Goal: Task Accomplishment & Management: Complete application form

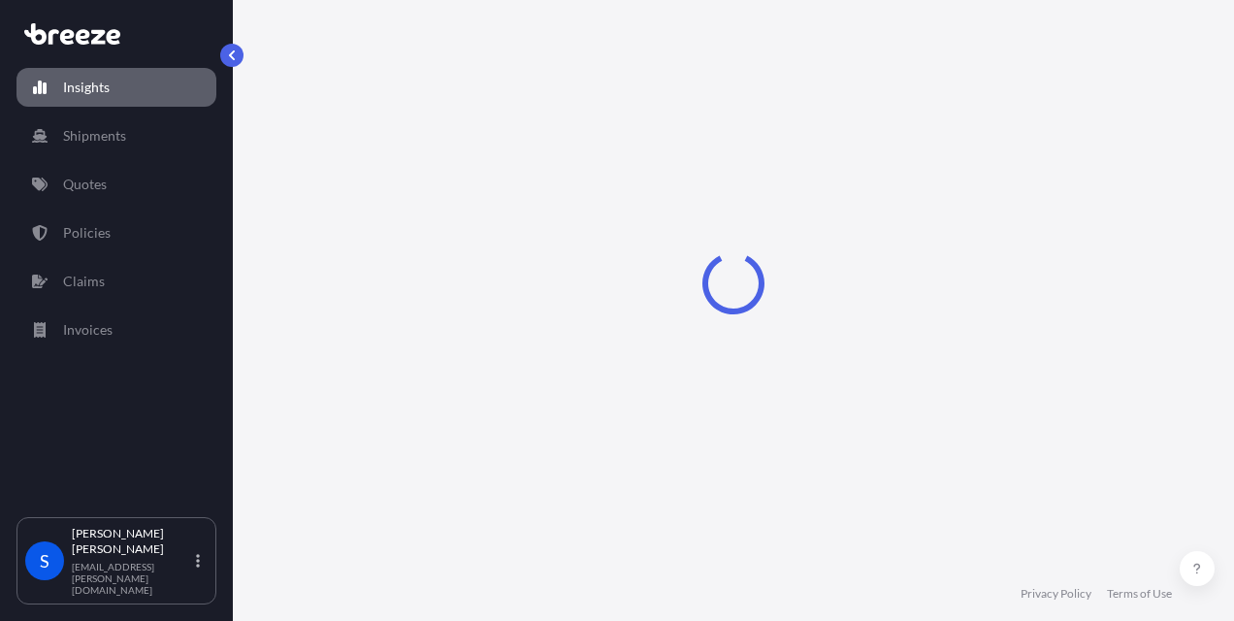
select select "2025"
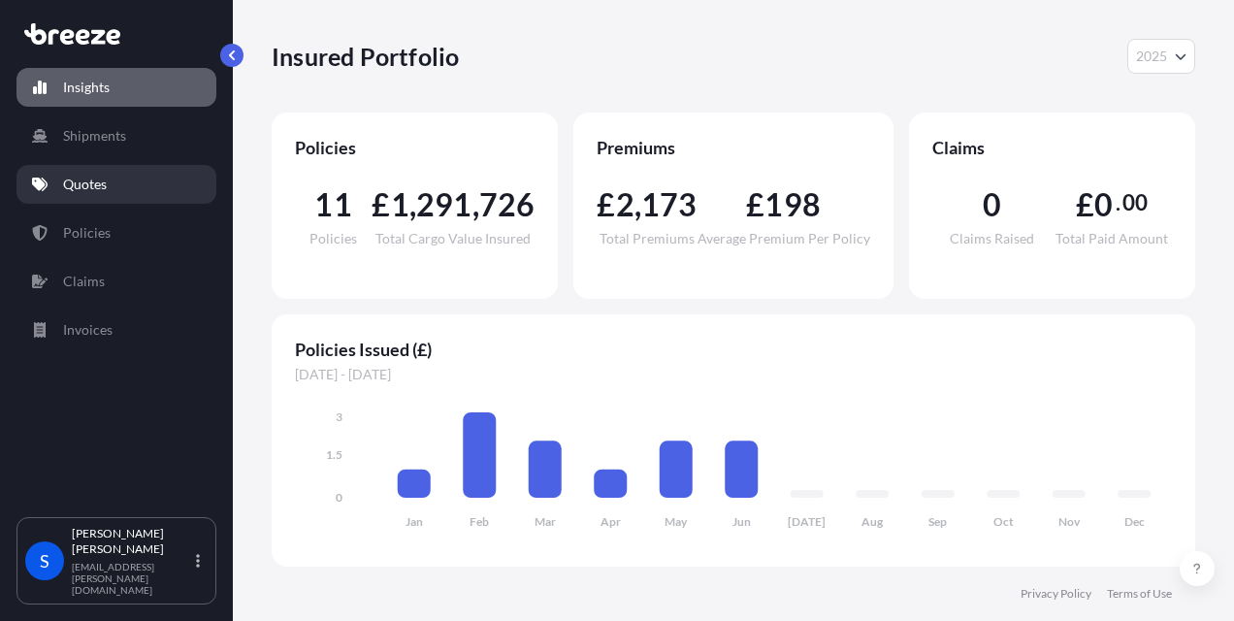
click at [91, 186] on p "Quotes" at bounding box center [85, 184] width 44 height 19
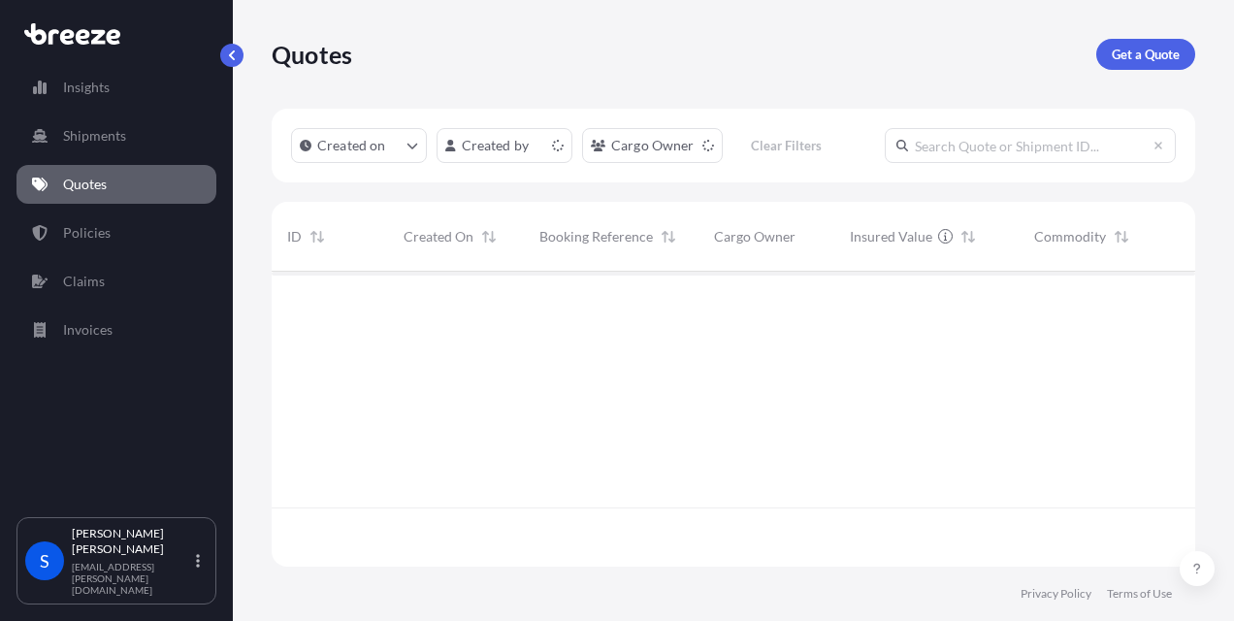
scroll to position [291, 908]
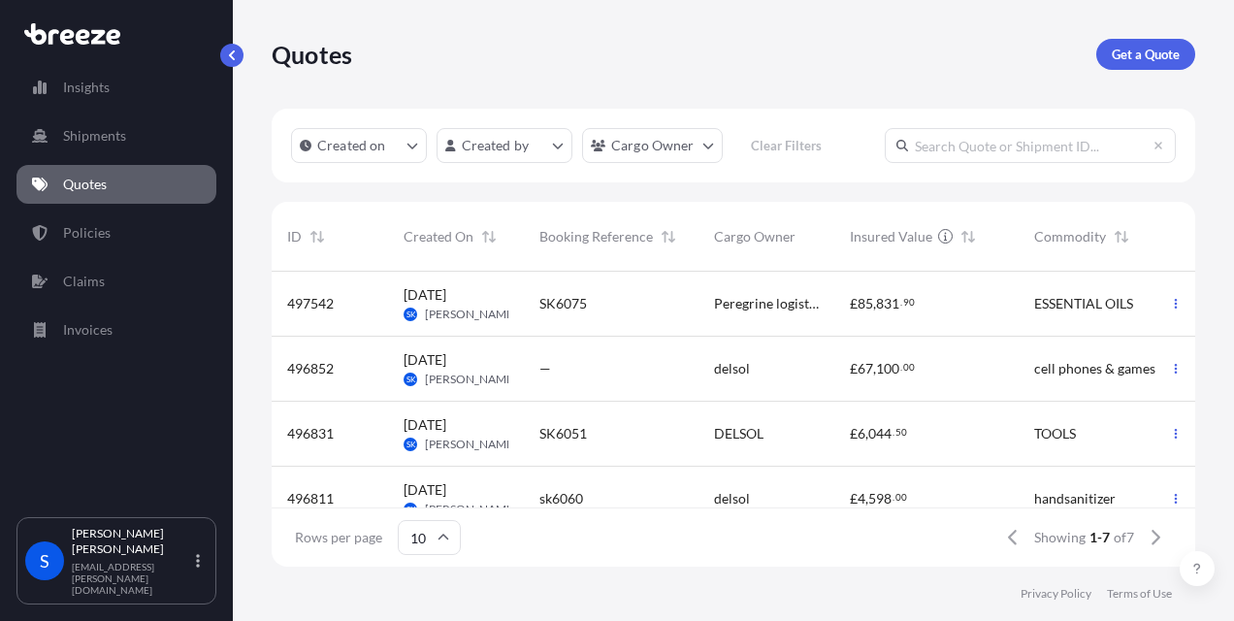
click at [491, 306] on span "[DATE] SK [PERSON_NAME]" at bounding box center [456, 303] width 105 height 37
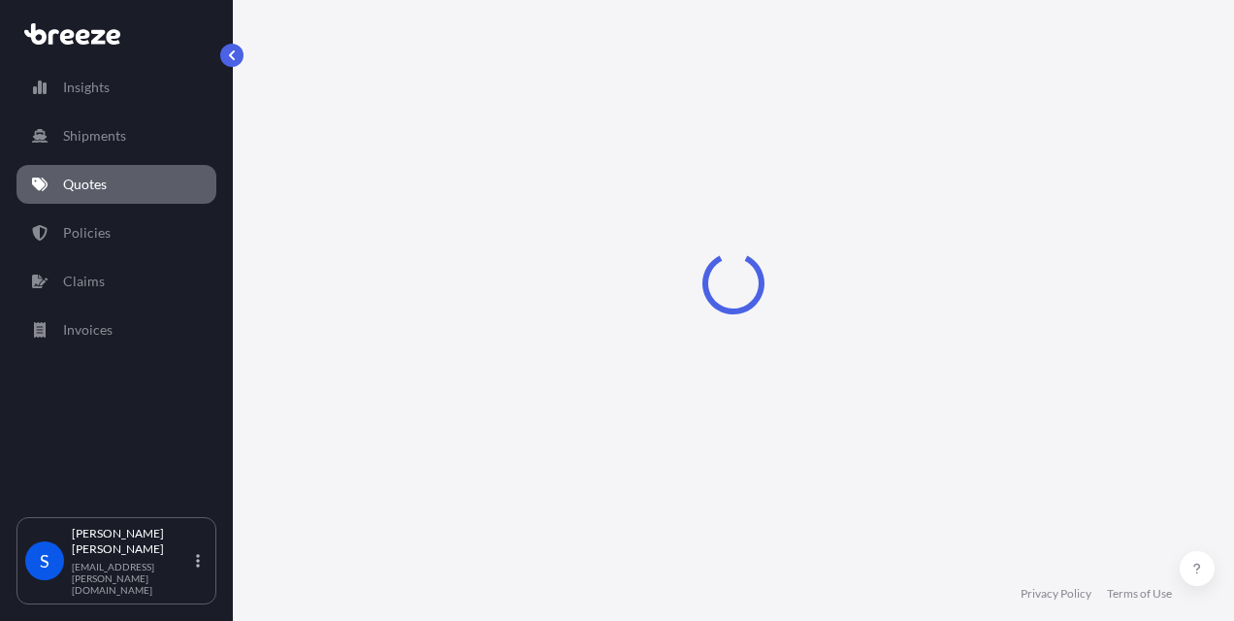
select select "Road"
select select "Air"
select select "1"
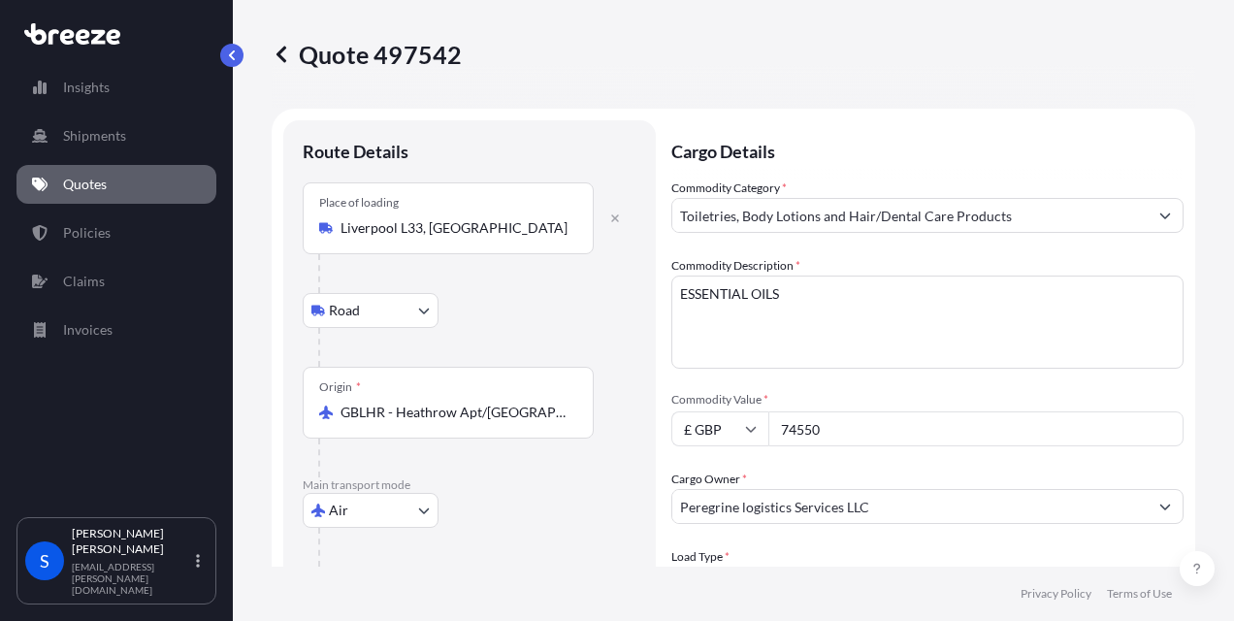
click at [746, 431] on icon at bounding box center [751, 429] width 12 height 12
click at [717, 555] on div "$ USD" at bounding box center [720, 563] width 82 height 37
type input "$ USD"
drag, startPoint x: 856, startPoint y: 444, endPoint x: 701, endPoint y: 442, distance: 155.3
click at [701, 442] on div "$ USD 74550" at bounding box center [927, 428] width 512 height 35
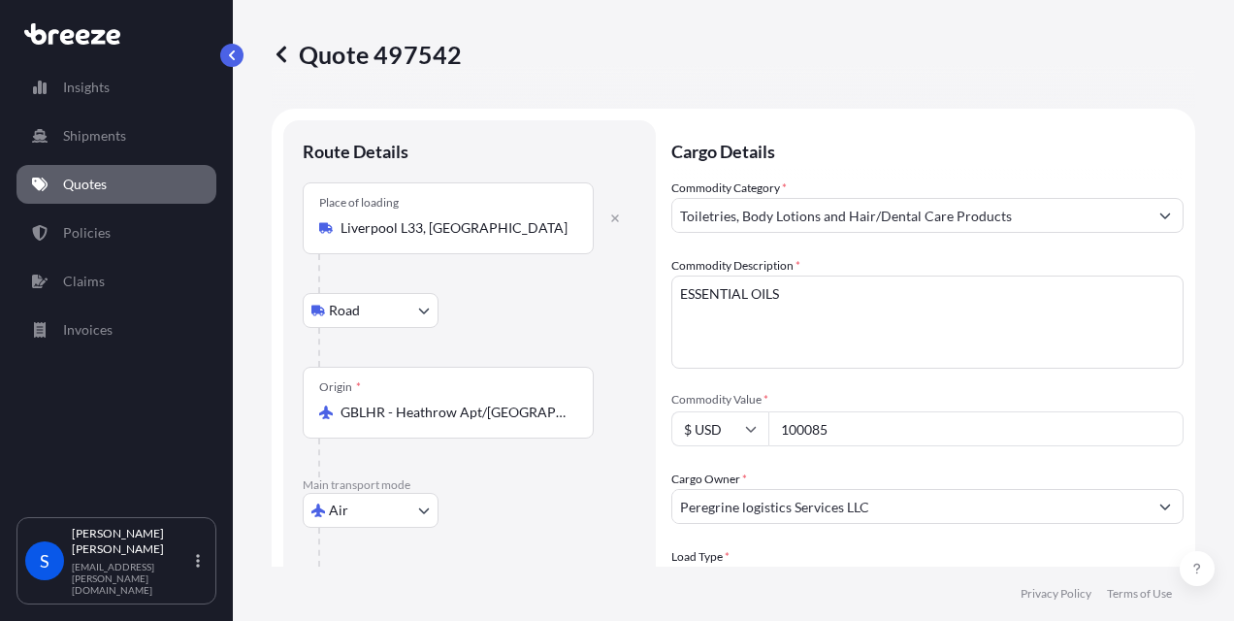
type input "100085"
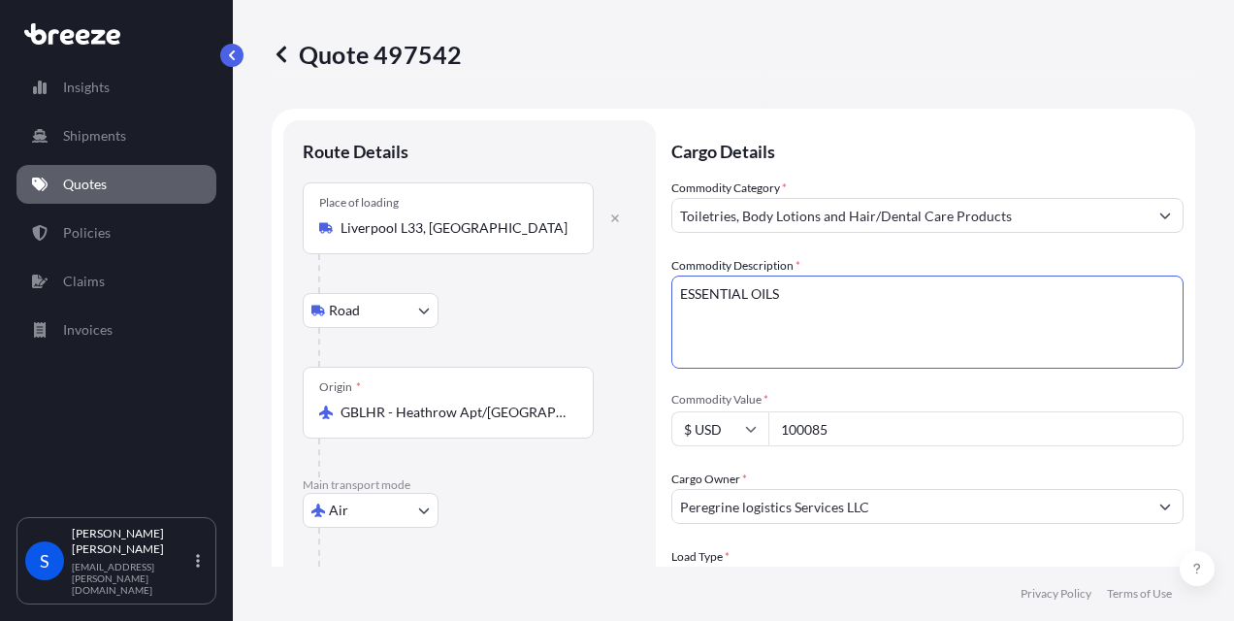
click at [926, 338] on textarea "ESSENTIAL OILS" at bounding box center [927, 322] width 512 height 93
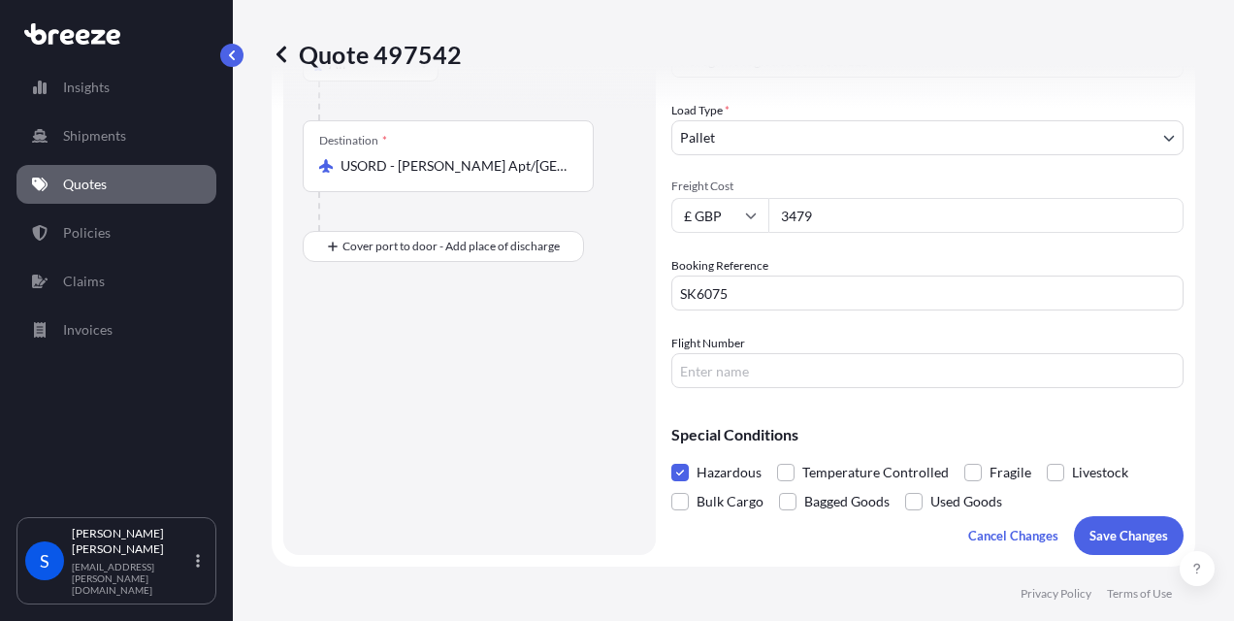
scroll to position [461, 0]
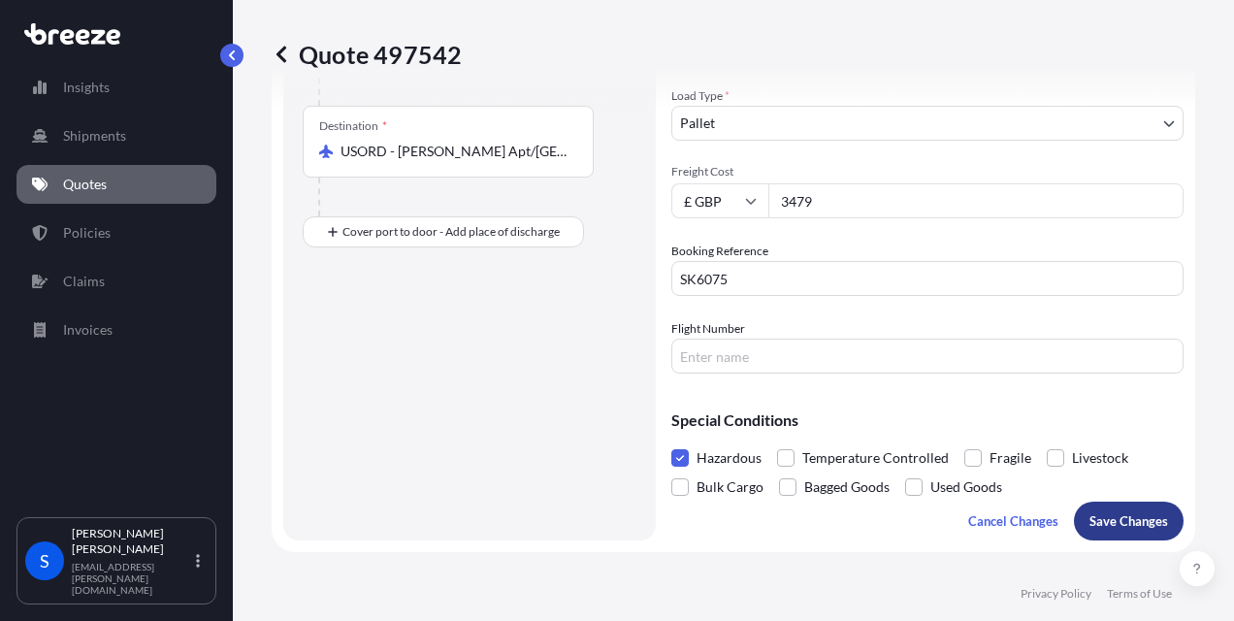
click at [1096, 526] on p "Save Changes" at bounding box center [1129, 520] width 79 height 19
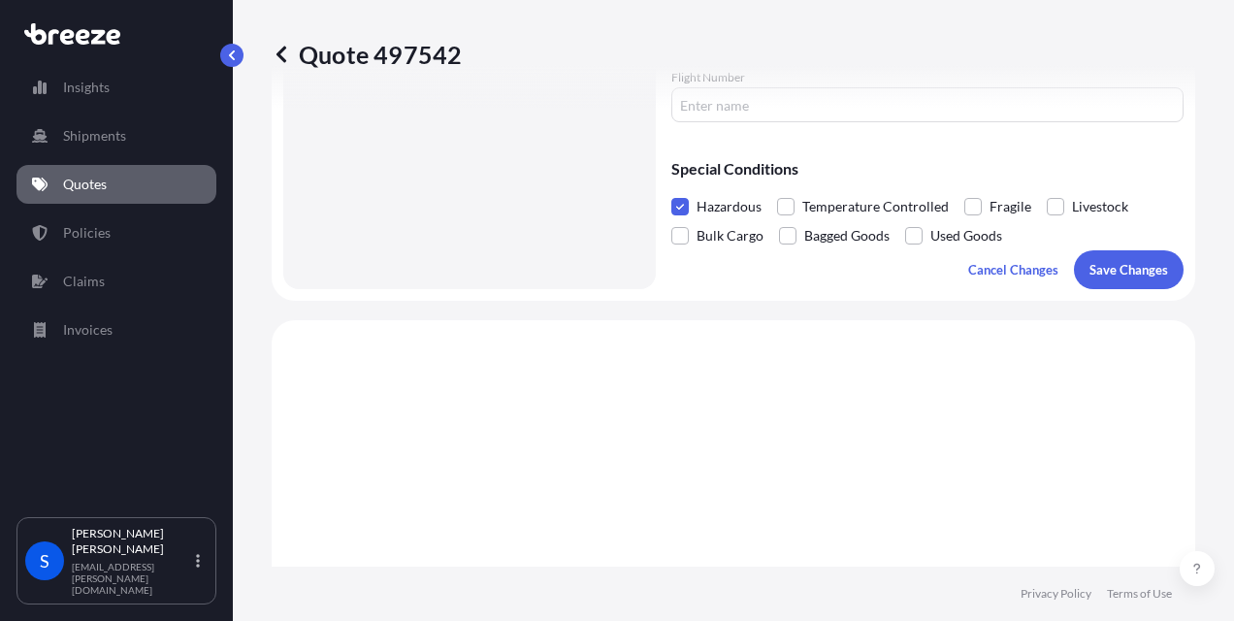
scroll to position [935, 0]
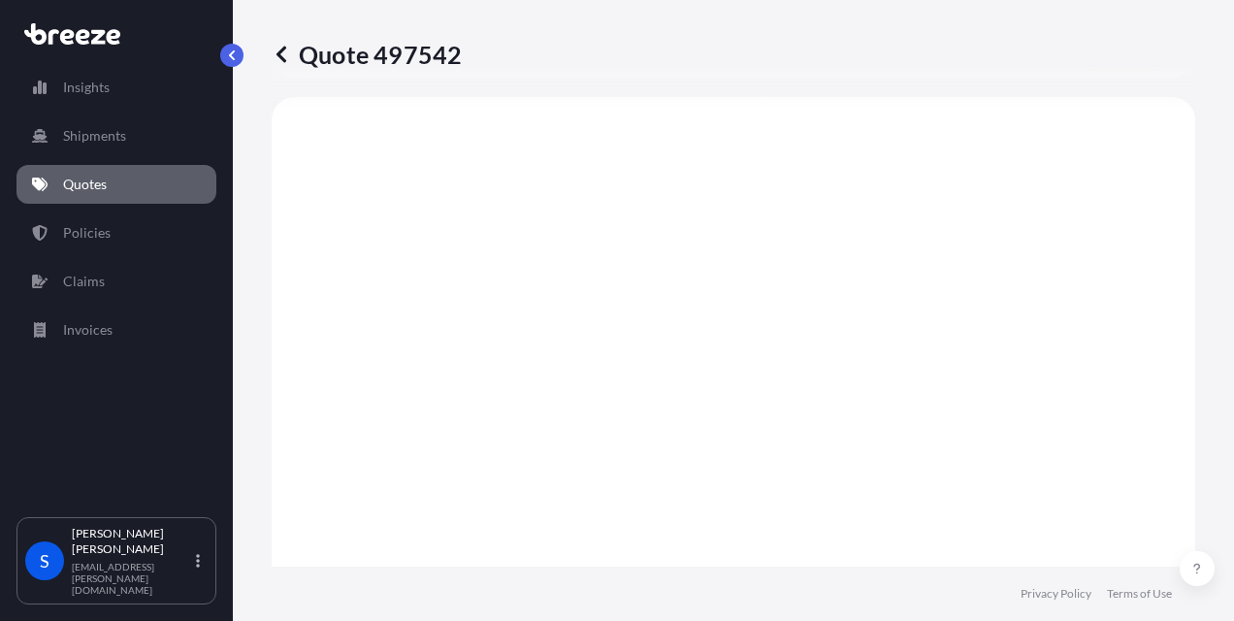
select select "Road"
select select "Air"
select select "1"
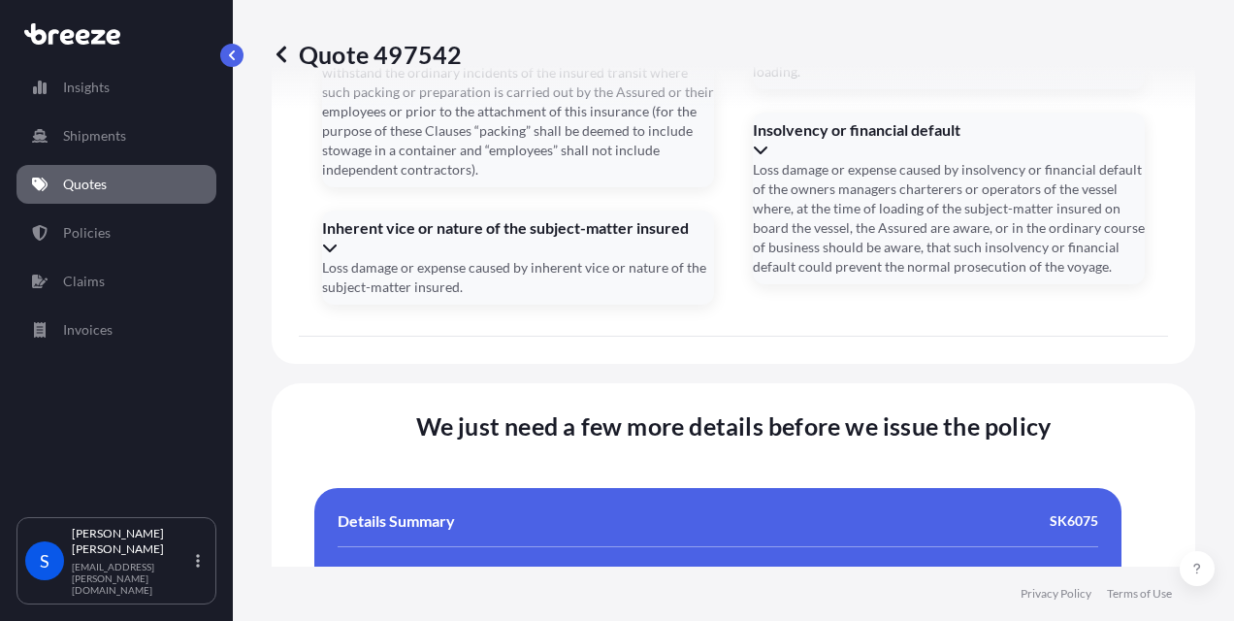
scroll to position [3947, 0]
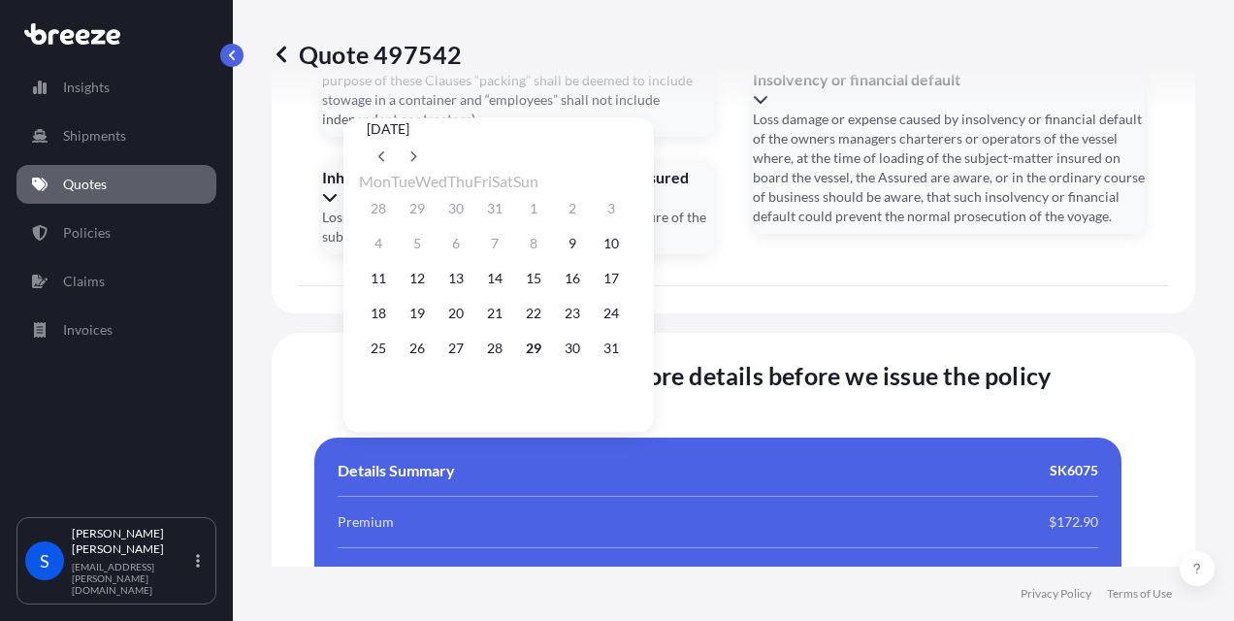
click at [622, 353] on div "25 26 27 28 29 30 31" at bounding box center [498, 348] width 279 height 35
click at [588, 355] on button "30" at bounding box center [572, 348] width 31 height 31
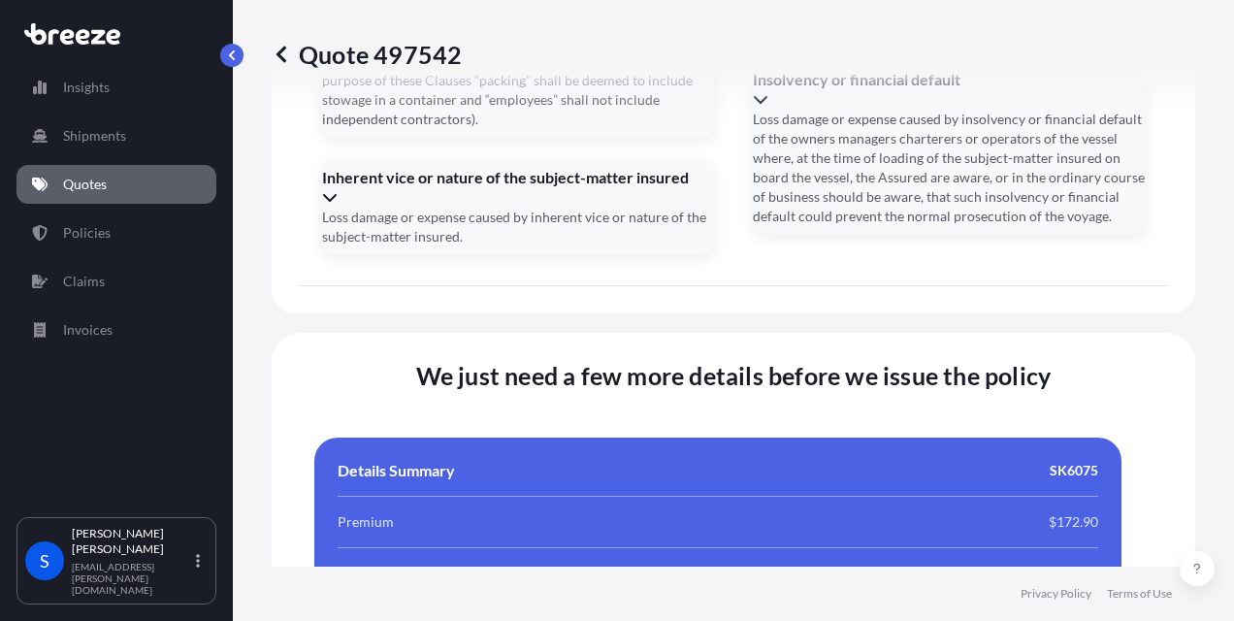
type input "[DATE]"
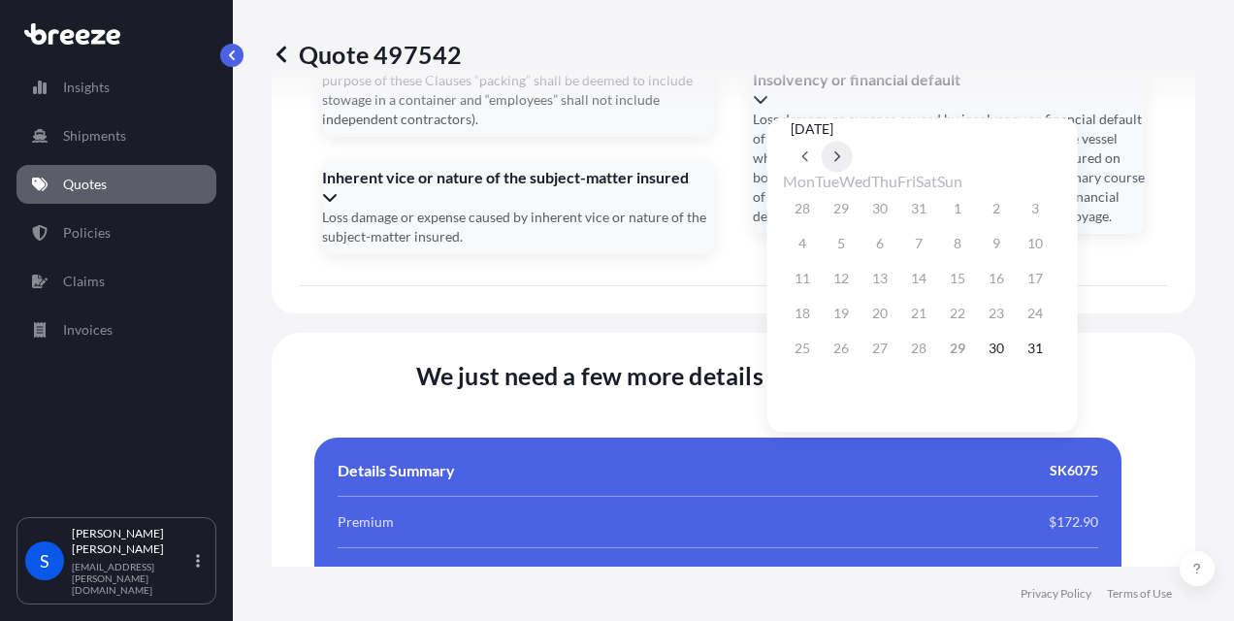
click at [853, 141] on button at bounding box center [837, 156] width 31 height 31
click at [896, 207] on button "3" at bounding box center [880, 208] width 31 height 31
type input "[DATE]"
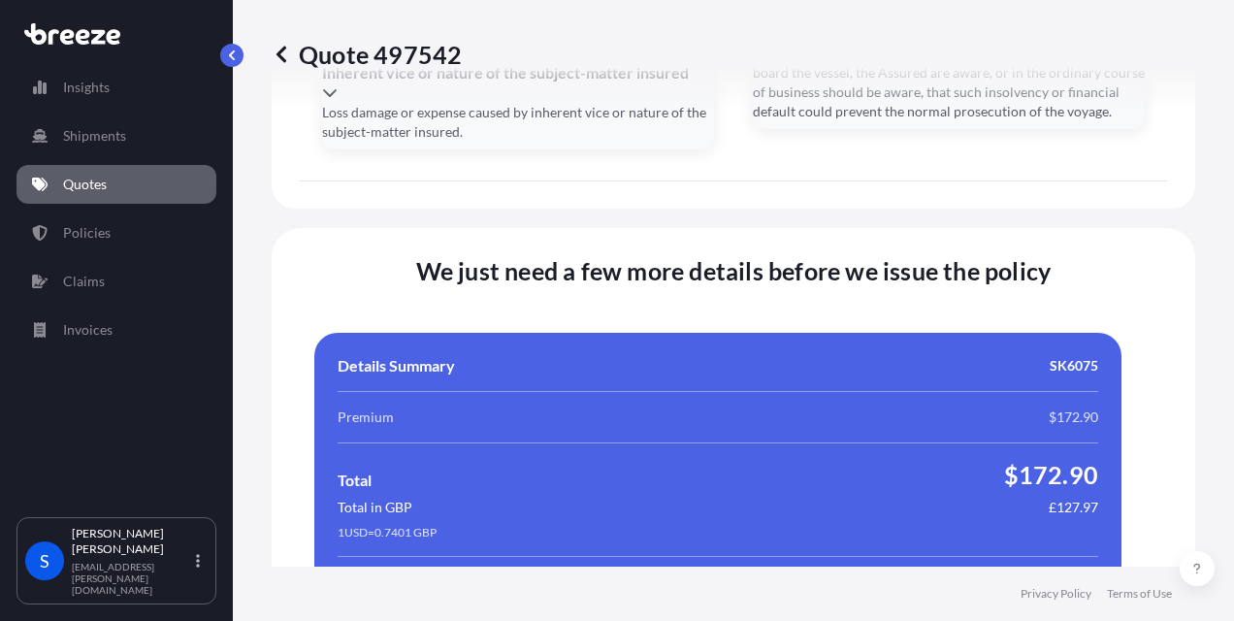
scroll to position [4111, 0]
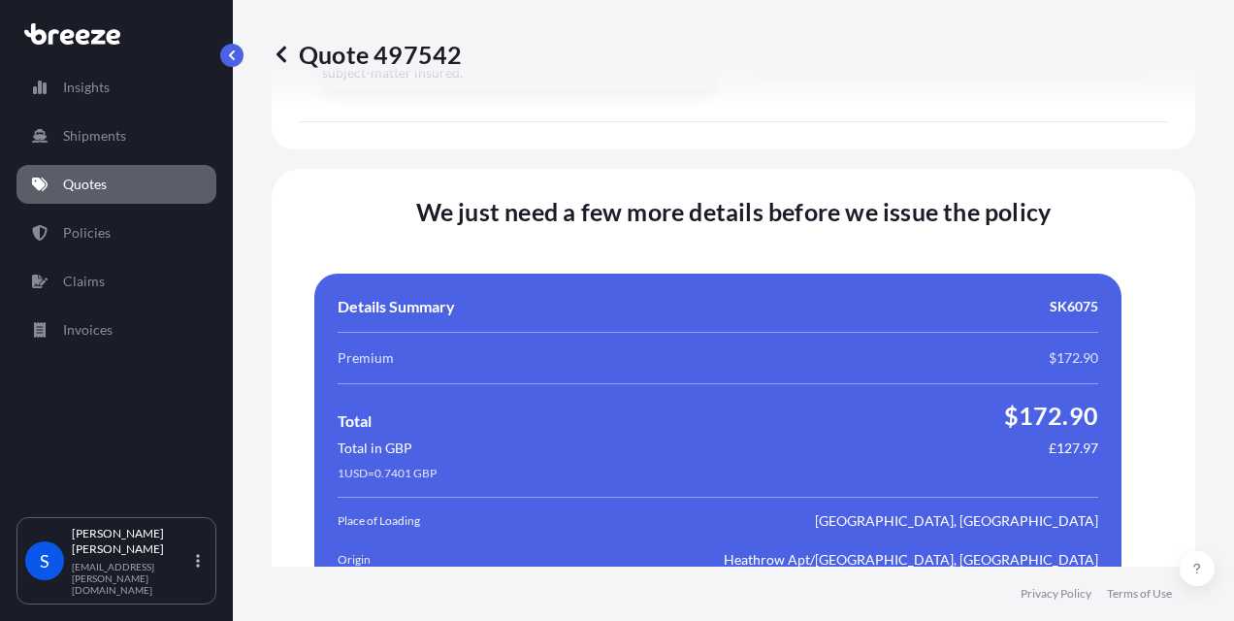
type input "17201120571"
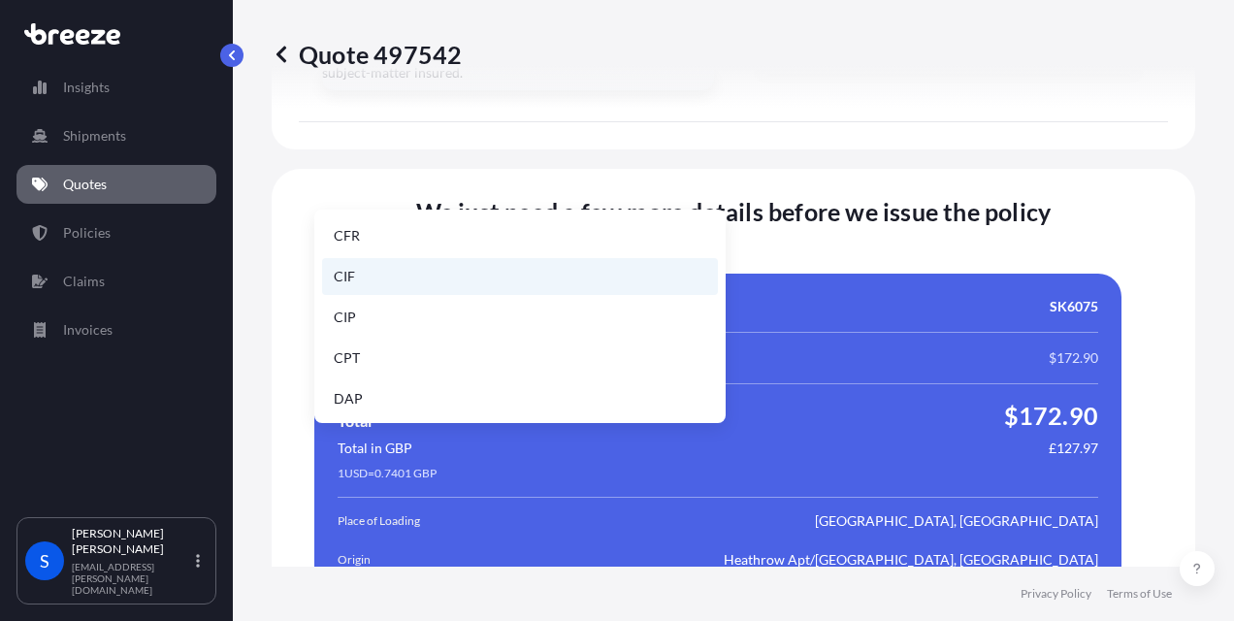
click at [376, 281] on li "CIF" at bounding box center [520, 276] width 396 height 37
